Goal: Check status: Check status

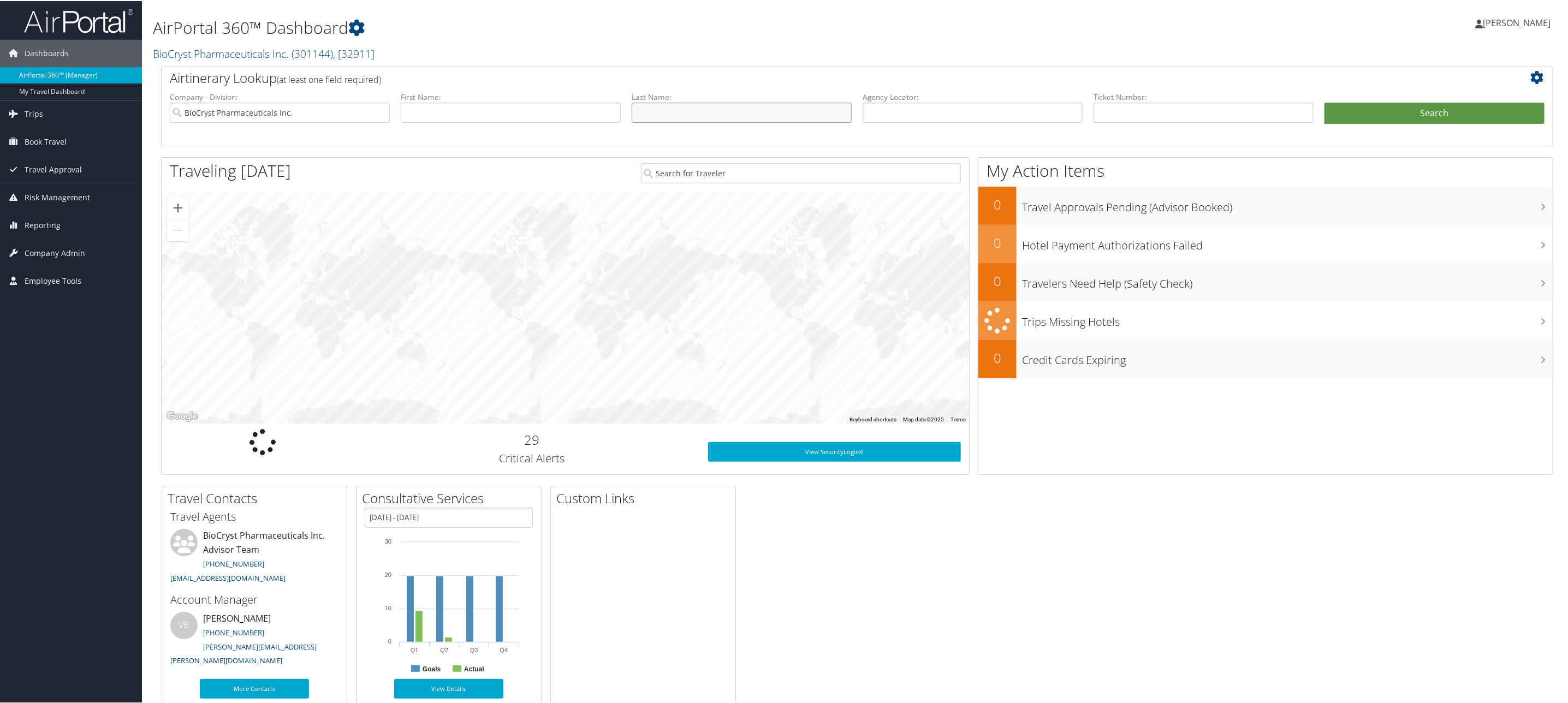
click at [748, 118] on input "text" at bounding box center [742, 112] width 220 height 20
type input "[PERSON_NAME]"
click at [1485, 118] on button "Search" at bounding box center [1435, 113] width 220 height 22
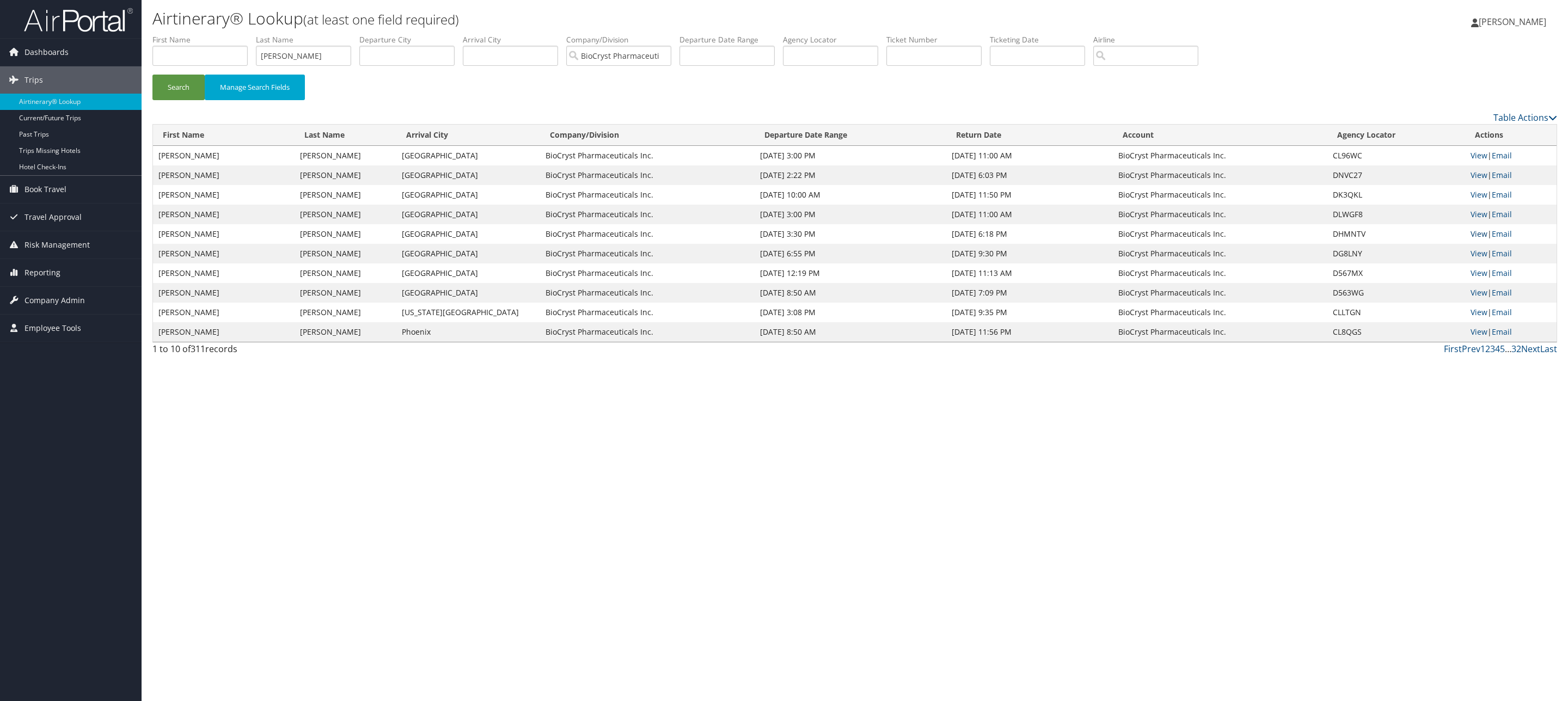
click at [1482, 234] on link "View" at bounding box center [1479, 233] width 17 height 10
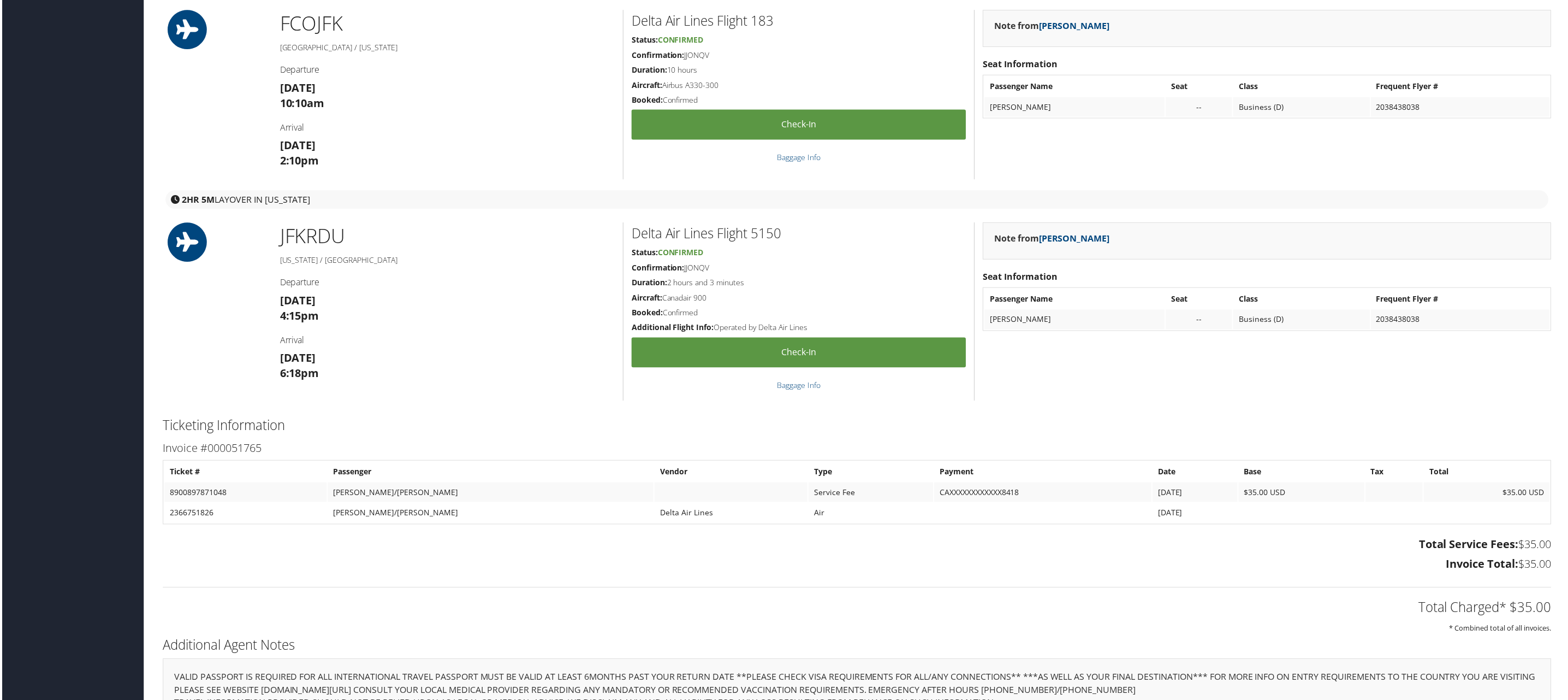
scroll to position [700, 0]
